Goal: Register for event/course

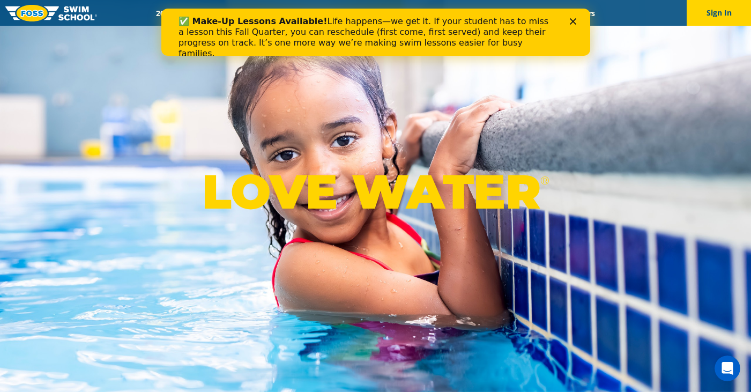
click at [572, 22] on polygon "Close" at bounding box center [572, 21] width 6 height 6
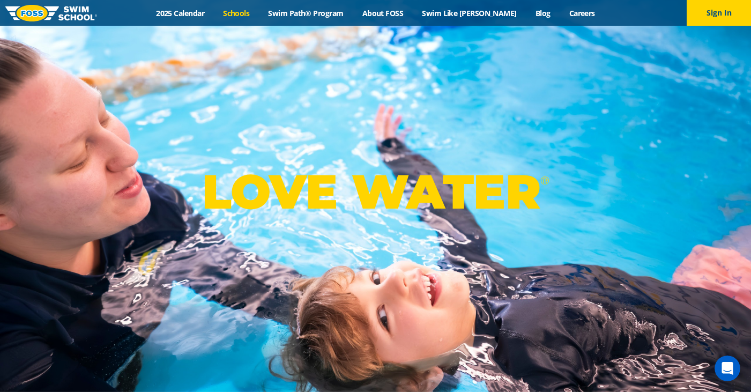
click at [256, 13] on link "Schools" at bounding box center [236, 13] width 45 height 10
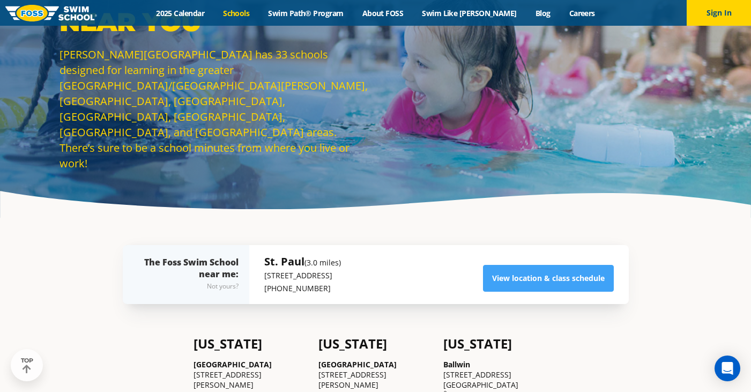
scroll to position [61, 0]
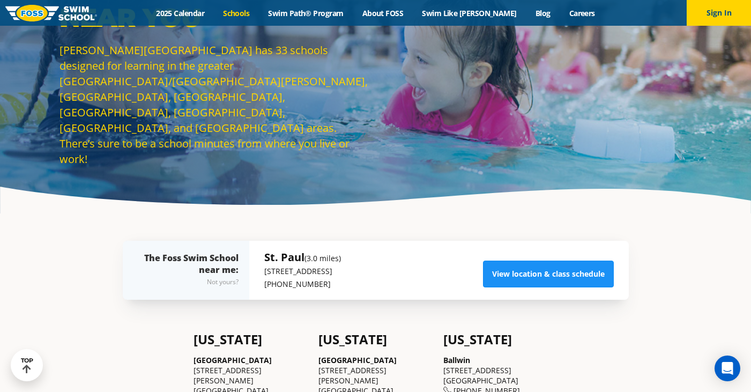
click at [513, 276] on link "View location & class schedule" at bounding box center [548, 274] width 131 height 27
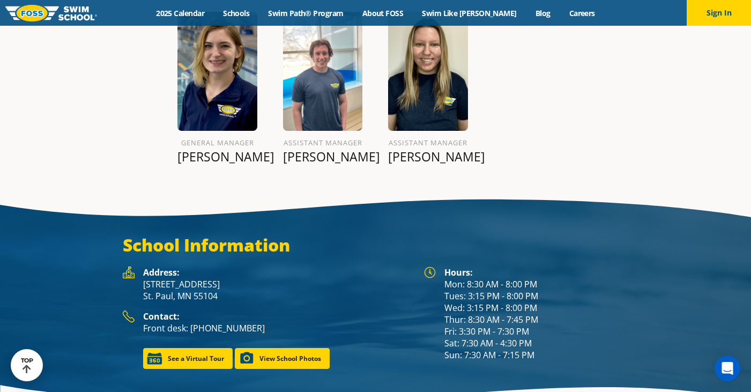
scroll to position [1340, 0]
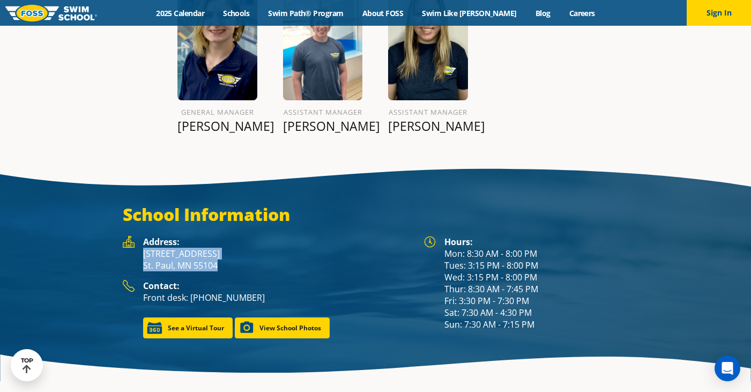
drag, startPoint x: 220, startPoint y: 254, endPoint x: 144, endPoint y: 234, distance: 78.7
click at [144, 248] on p "1166 University Ave West St. Paul, MN 55104" at bounding box center [278, 260] width 270 height 24
copy p "1166 University Ave West St. Paul, MN 55104"
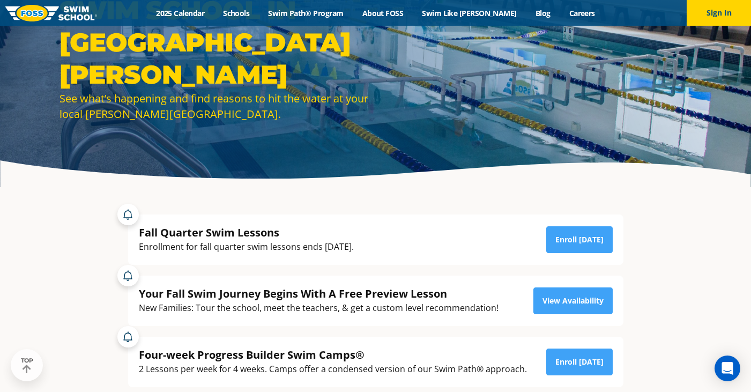
scroll to position [89, 0]
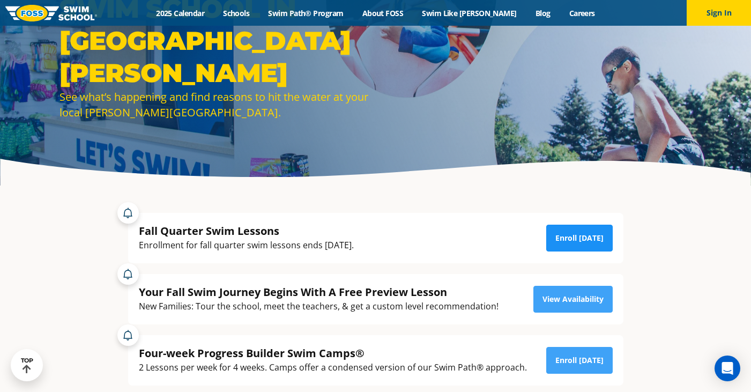
click at [577, 233] on link "Enroll Today" at bounding box center [579, 238] width 66 height 27
